Goal: Check status: Check status

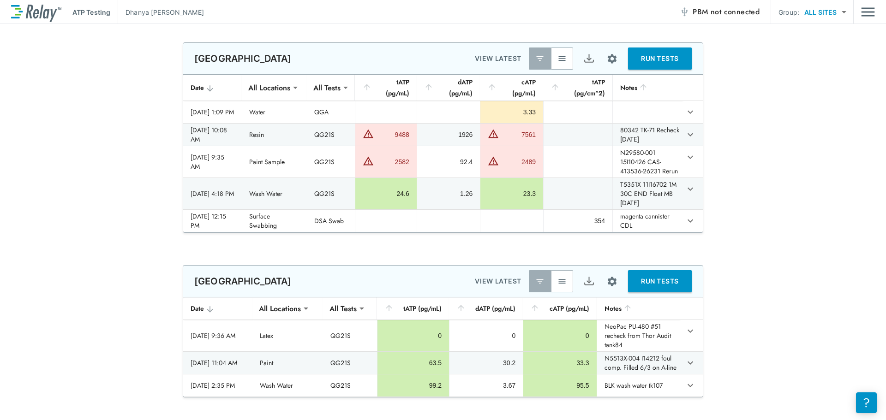
click at [91, 174] on div "**********" at bounding box center [443, 137] width 886 height 191
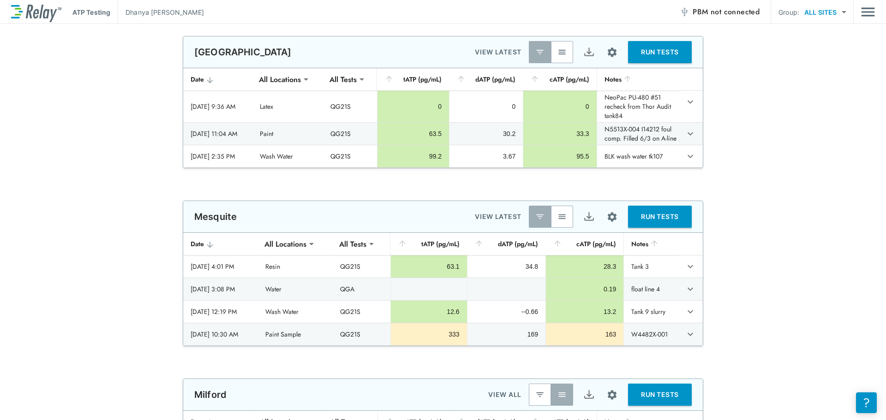
scroll to position [231, 0]
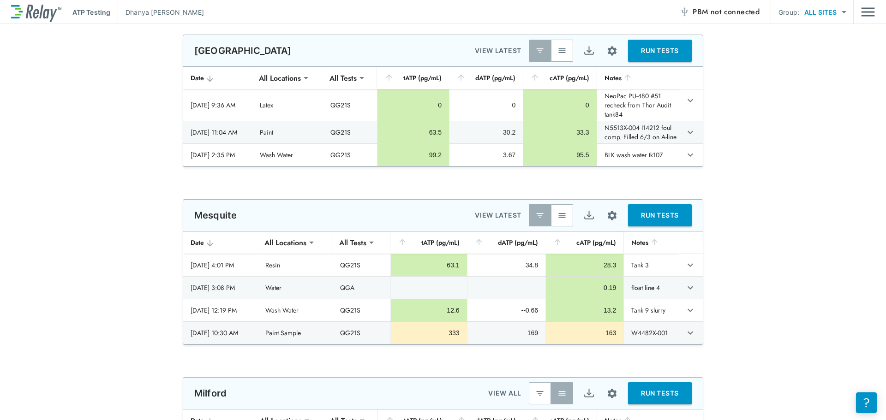
click at [801, 257] on div "**********" at bounding box center [443, 272] width 886 height 146
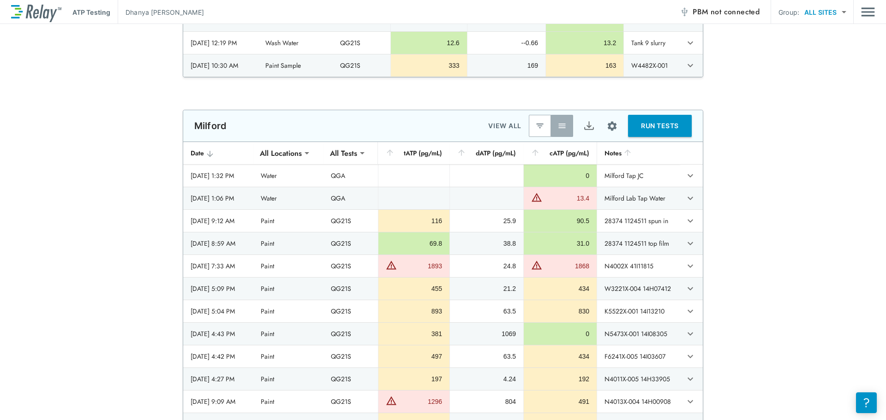
scroll to position [507, 0]
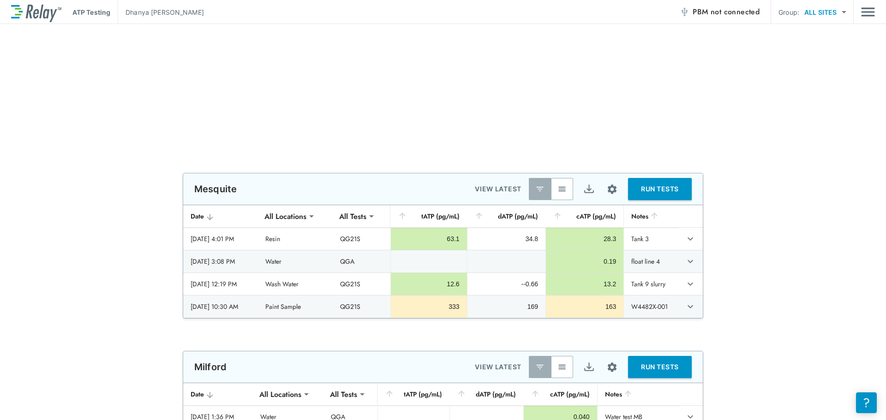
scroll to position [461, 0]
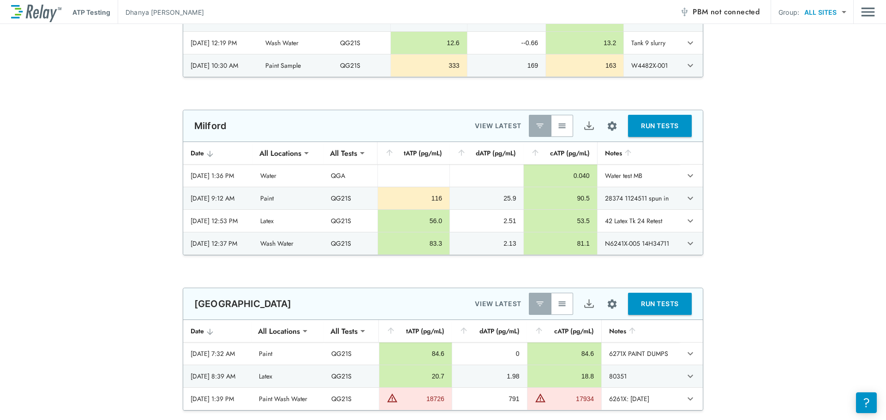
click at [566, 122] on button "button" at bounding box center [562, 126] width 22 height 22
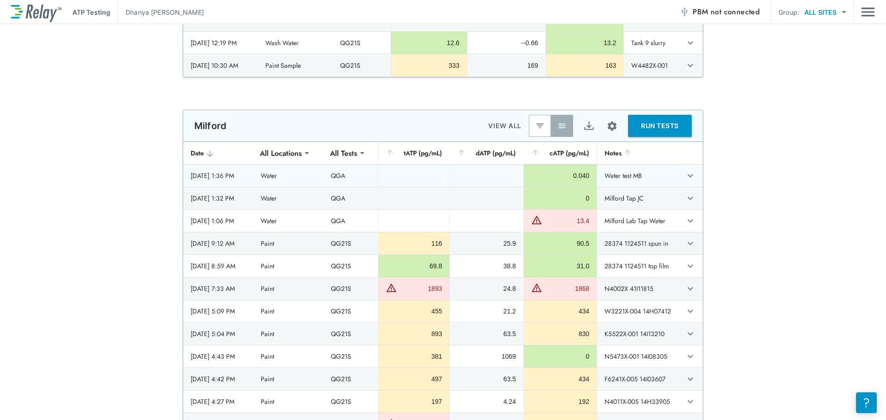
click at [685, 177] on icon "expand row" at bounding box center [690, 175] width 11 height 11
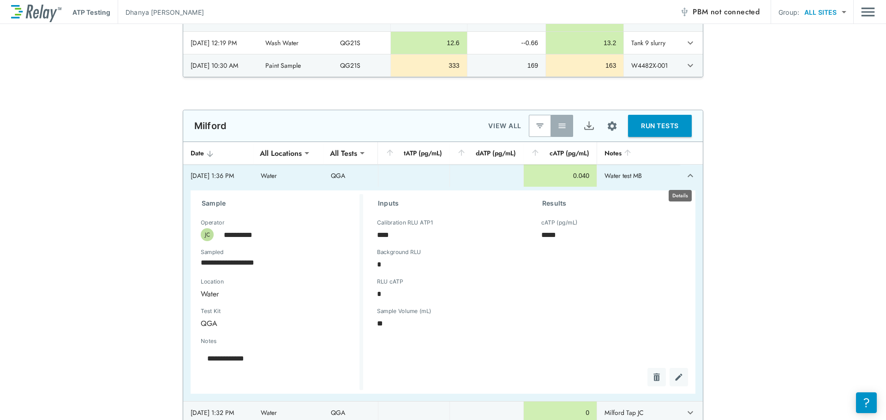
type textarea "*"
click at [687, 177] on icon "expand row" at bounding box center [690, 175] width 6 height 3
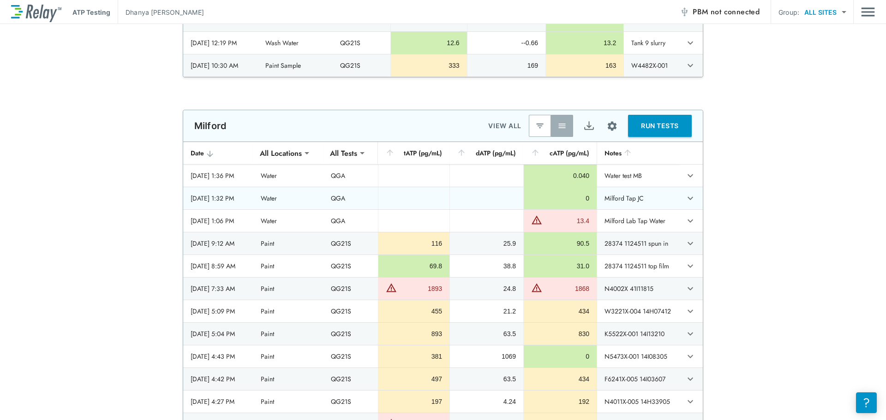
click at [679, 198] on td "sticky table" at bounding box center [690, 198] width 23 height 22
click at [685, 200] on icon "expand row" at bounding box center [690, 198] width 11 height 11
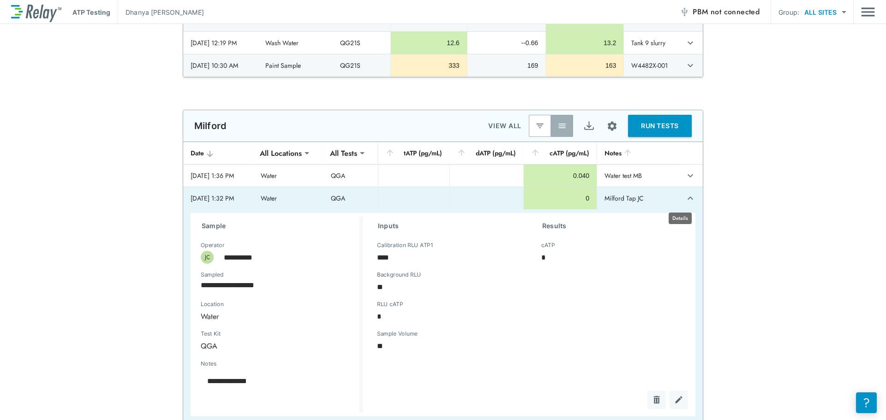
type textarea "*"
click at [685, 197] on icon "expand row" at bounding box center [690, 198] width 11 height 11
